Goal: Find specific page/section: Find specific page/section

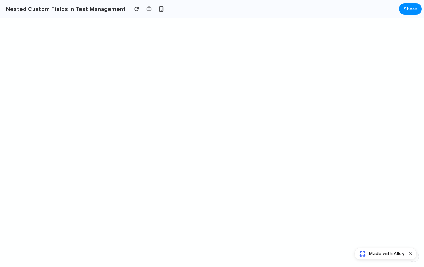
click at [367, 253] on link "Made with Alloy" at bounding box center [379, 253] width 50 height 7
